Goal: Find specific page/section: Find specific page/section

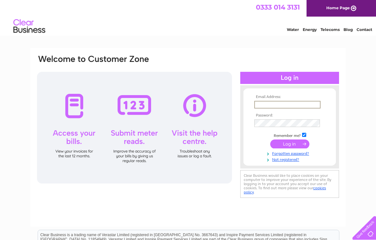
type input "susie@crailgallery.com"
click at [290, 144] on input "submit" at bounding box center [289, 143] width 39 height 9
click at [295, 145] on input "submit" at bounding box center [289, 143] width 39 height 9
click at [289, 146] on input "submit" at bounding box center [289, 143] width 39 height 9
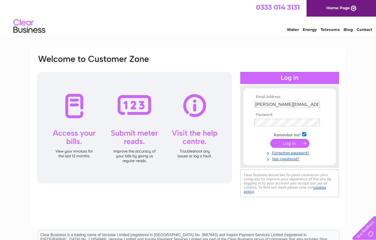
click at [289, 144] on input "submit" at bounding box center [289, 143] width 39 height 9
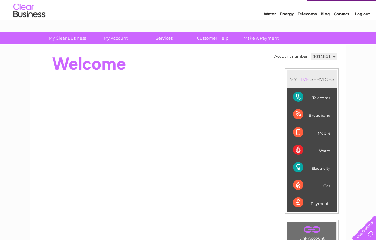
scroll to position [15, 0]
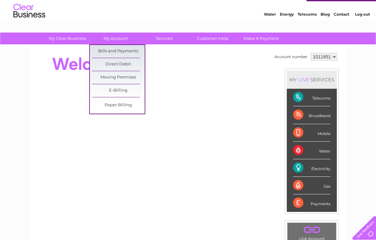
click at [106, 52] on link "Bills and Payments" at bounding box center [118, 51] width 53 height 13
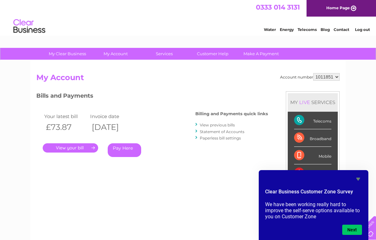
click at [338, 71] on div "Account number 1011851 My Account MY LIVE SERVICES Telecoms Broadband Mobile Wa…" at bounding box center [188, 165] width 316 height 211
click at [338, 75] on select "1011851" at bounding box center [326, 77] width 26 height 8
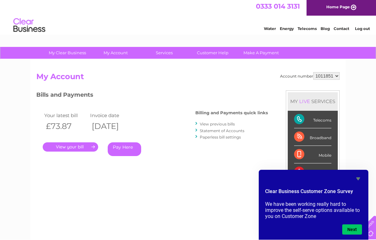
click at [342, 28] on link "Contact" at bounding box center [342, 28] width 16 height 5
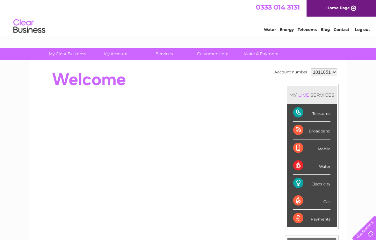
click at [211, 55] on link "Customer Help" at bounding box center [212, 54] width 53 height 12
